Goal: Check status: Check status

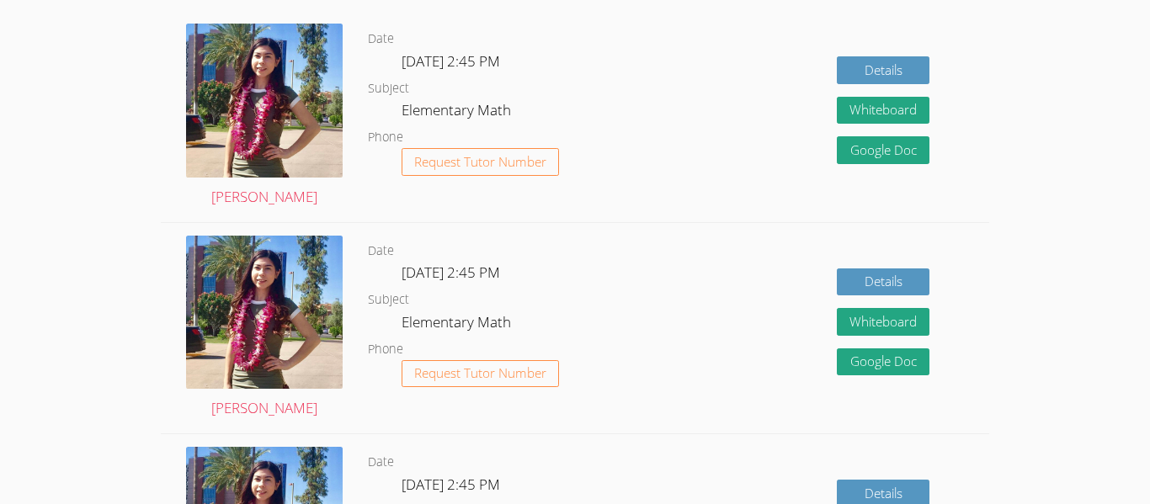
scroll to position [515, 0]
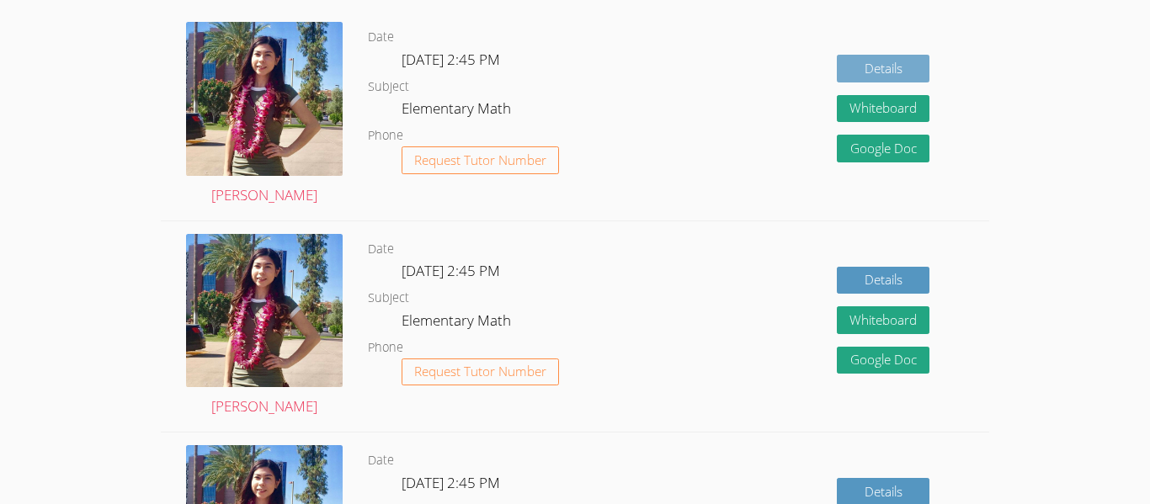
click at [861, 60] on link "Details" at bounding box center [883, 69] width 93 height 28
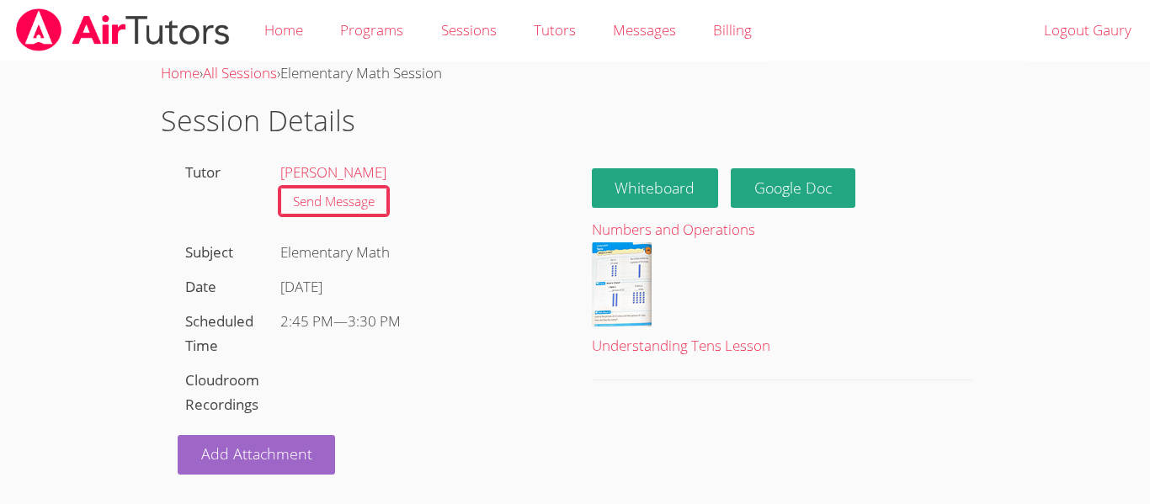
click at [641, 160] on div "Whiteboard Hidden Google Doc" at bounding box center [782, 182] width 381 height 52
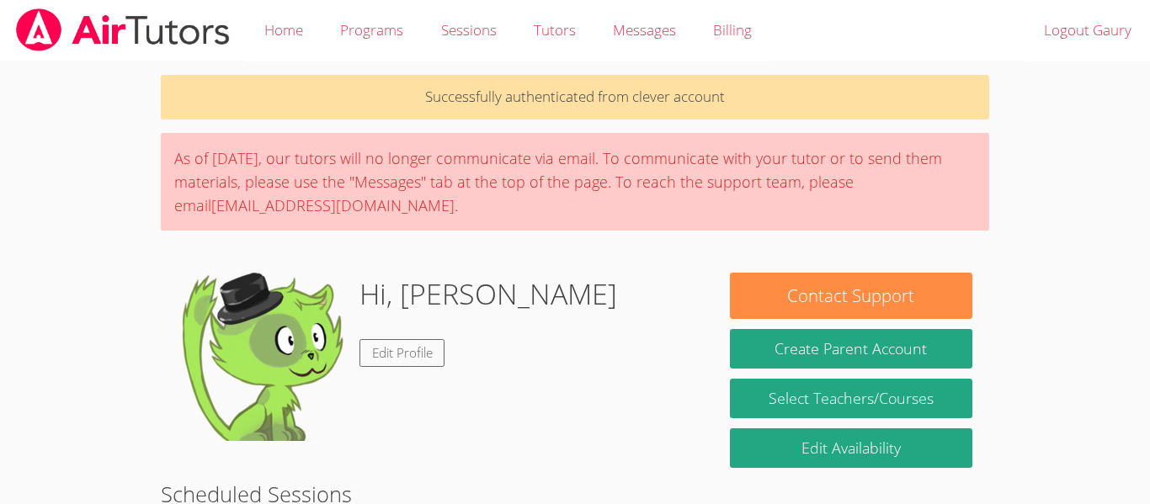
click at [253, 343] on img at bounding box center [262, 357] width 168 height 168
click at [269, 321] on img at bounding box center [262, 357] width 168 height 168
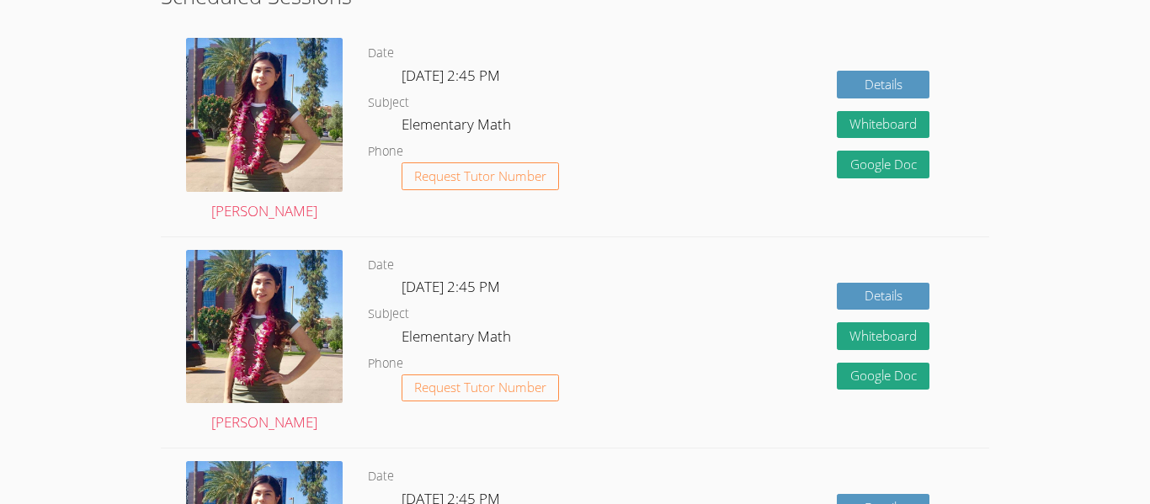
scroll to position [513, 0]
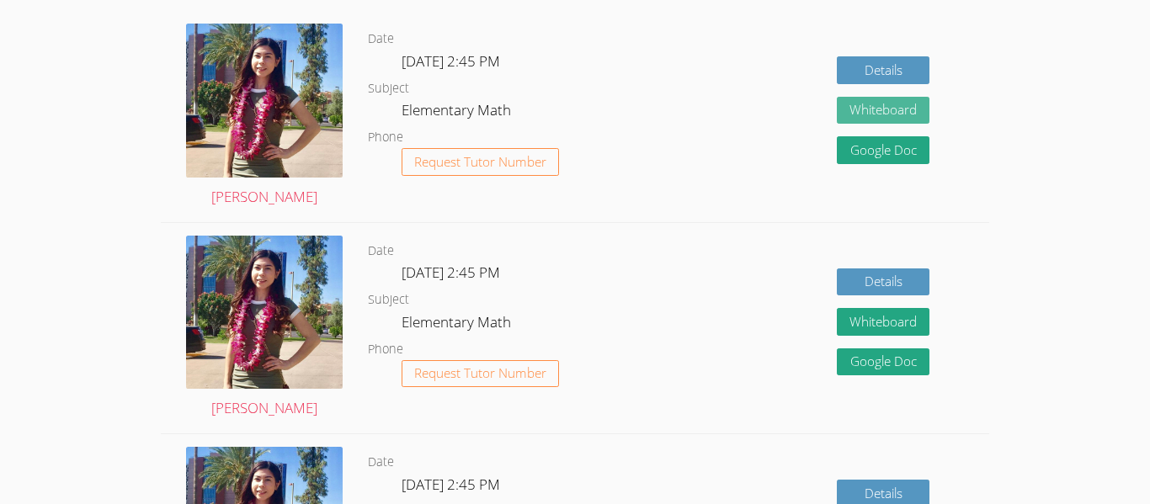
click at [891, 97] on form "Whiteboard" at bounding box center [883, 117] width 93 height 40
click at [896, 114] on button "Whiteboard" at bounding box center [883, 111] width 93 height 28
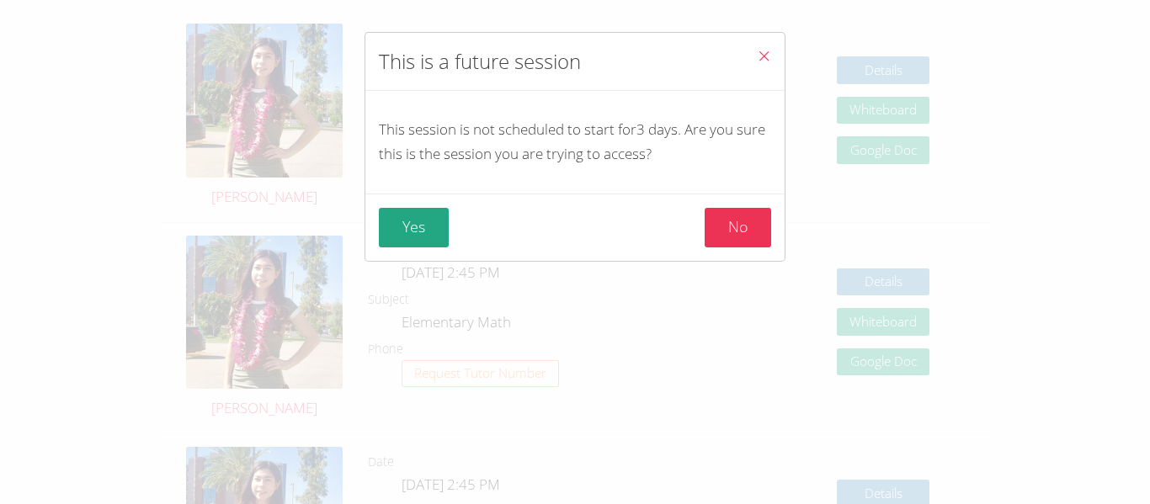
click at [398, 205] on div "Yes No" at bounding box center [575, 227] width 419 height 67
click at [413, 234] on button "Yes" at bounding box center [414, 228] width 70 height 40
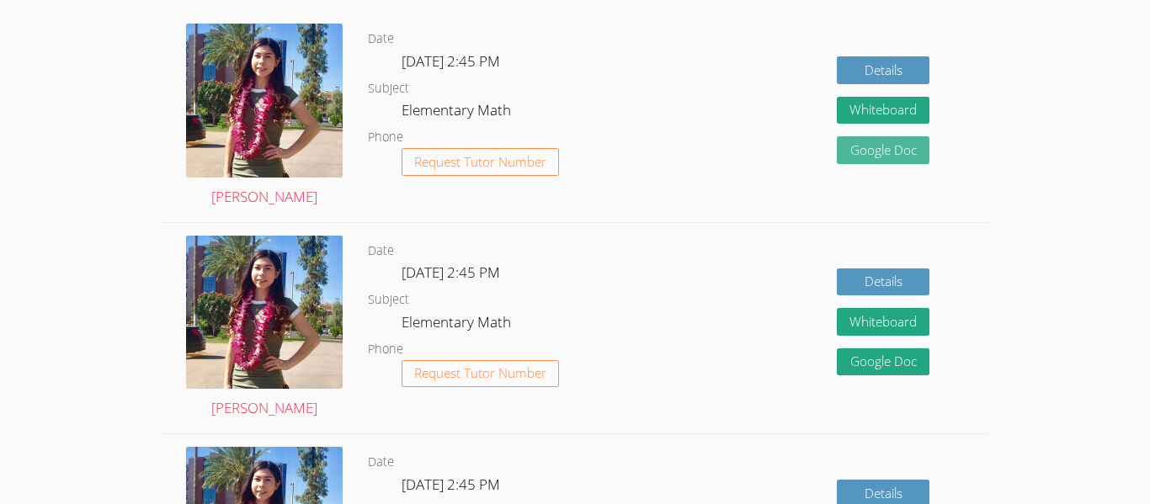
click at [850, 148] on link "Google Doc" at bounding box center [883, 150] width 93 height 28
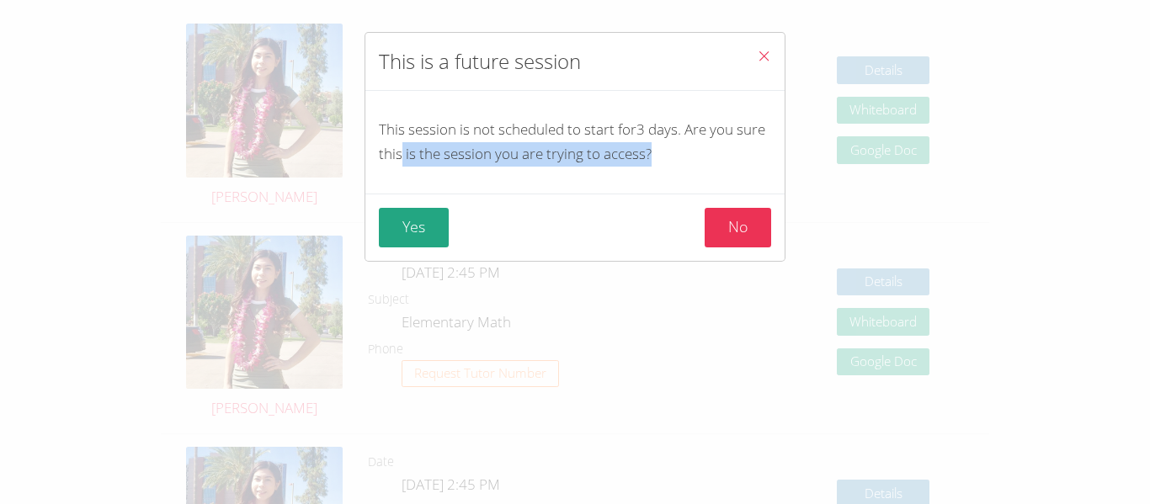
click at [0, 0] on div "This session is not scheduled to start for 3 days . Are you sure this is the se…" at bounding box center [0, 0] width 0 height 0
click at [406, 232] on button "Yes" at bounding box center [414, 228] width 70 height 40
